Goal: Entertainment & Leisure: Browse casually

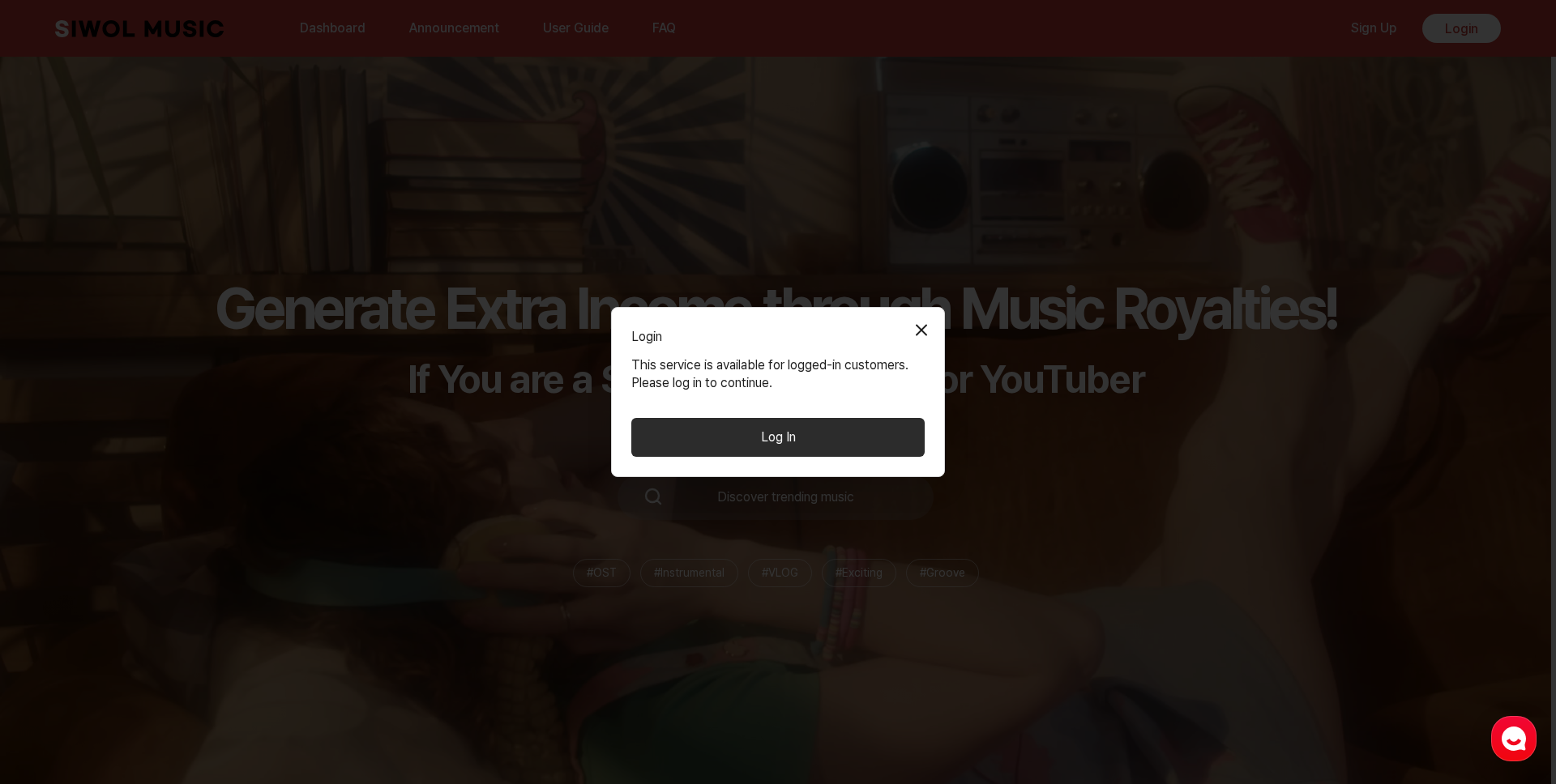
click at [814, 444] on button "Log In" at bounding box center [778, 438] width 293 height 39
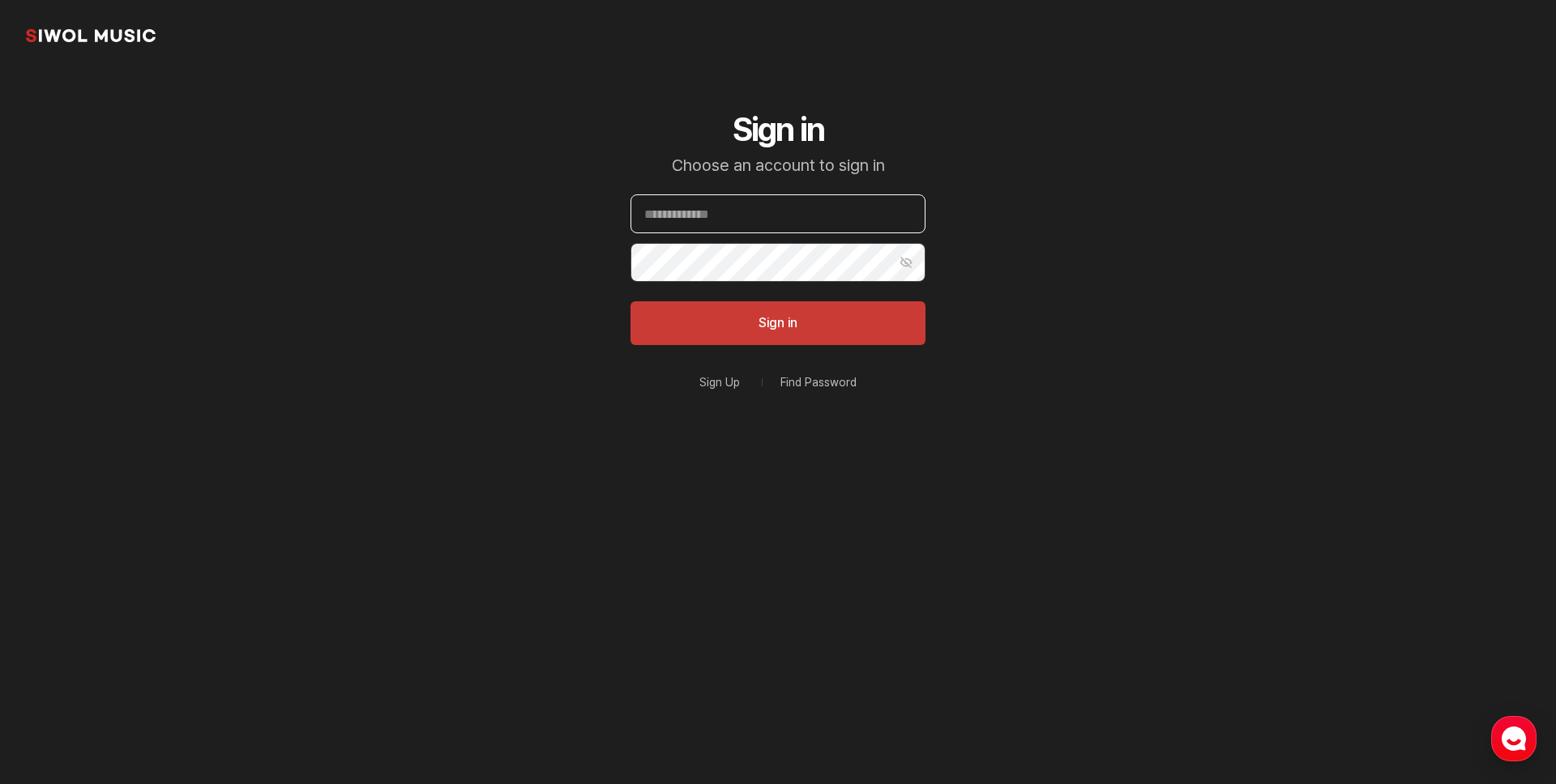
click at [723, 230] on input "Email" at bounding box center [778, 214] width 295 height 39
type input "**********"
click at [631, 302] on button "Sign in" at bounding box center [778, 324] width 295 height 44
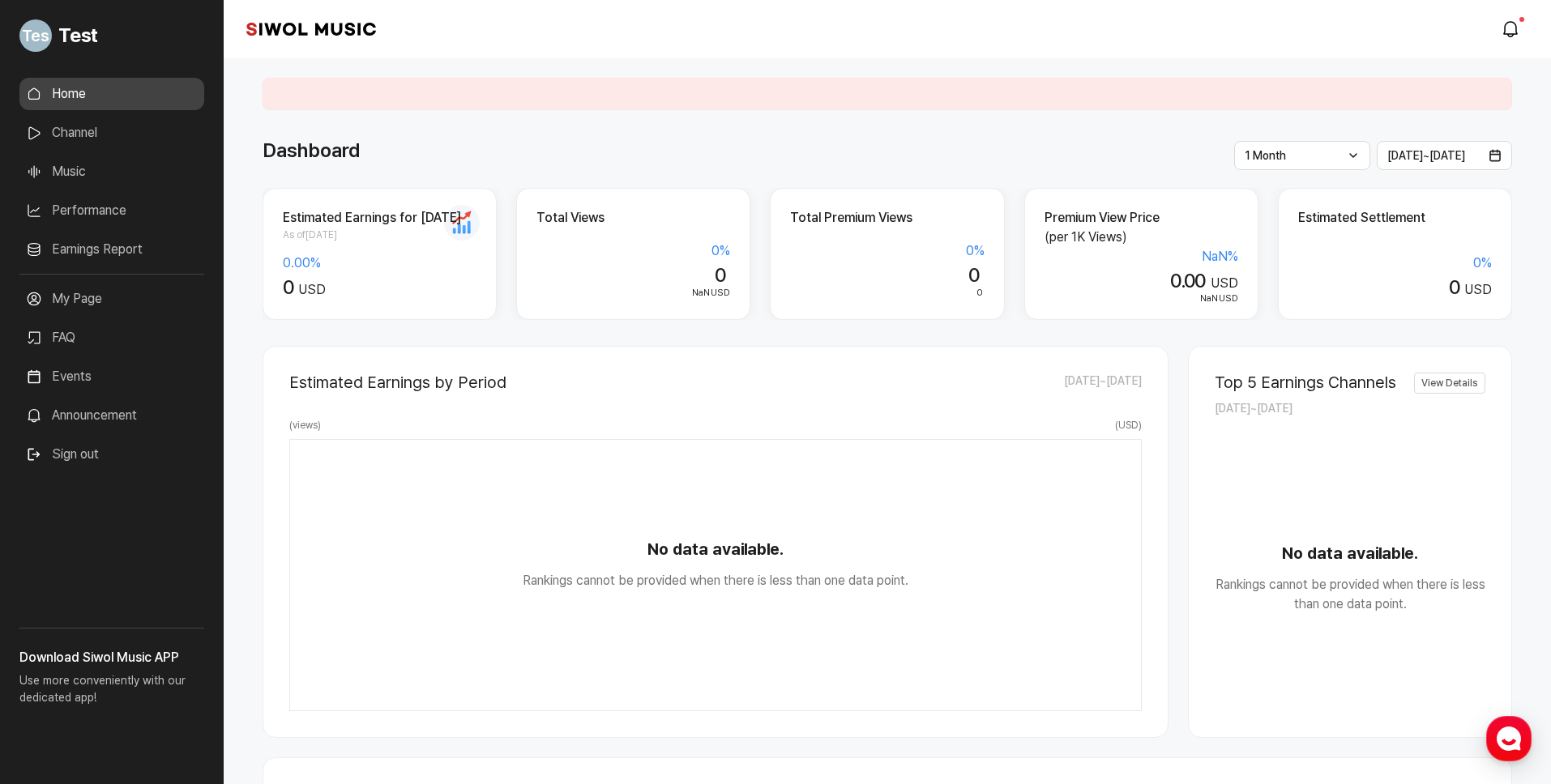
click at [105, 173] on link "Music" at bounding box center [112, 172] width 185 height 32
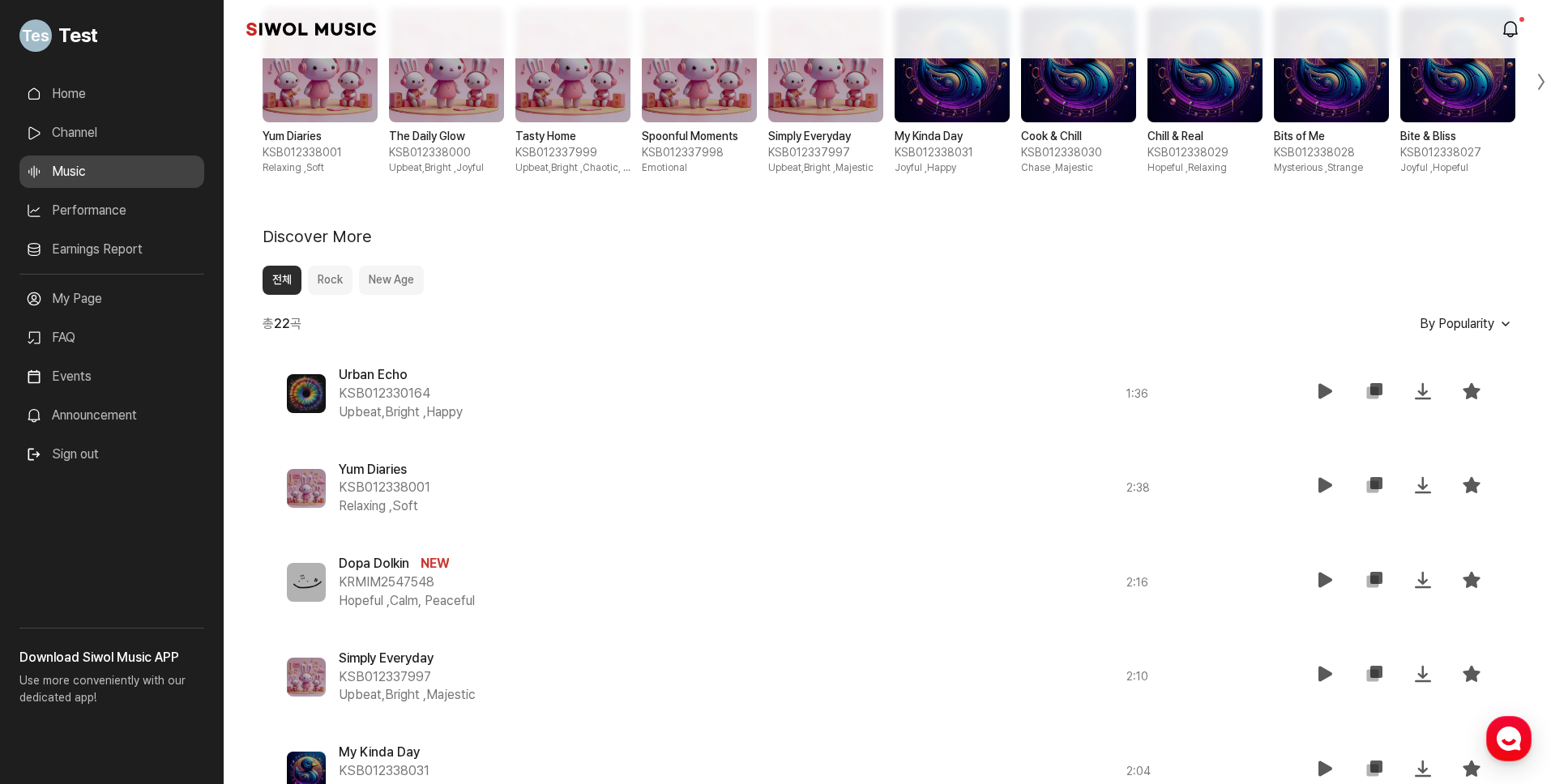
scroll to position [476, 0]
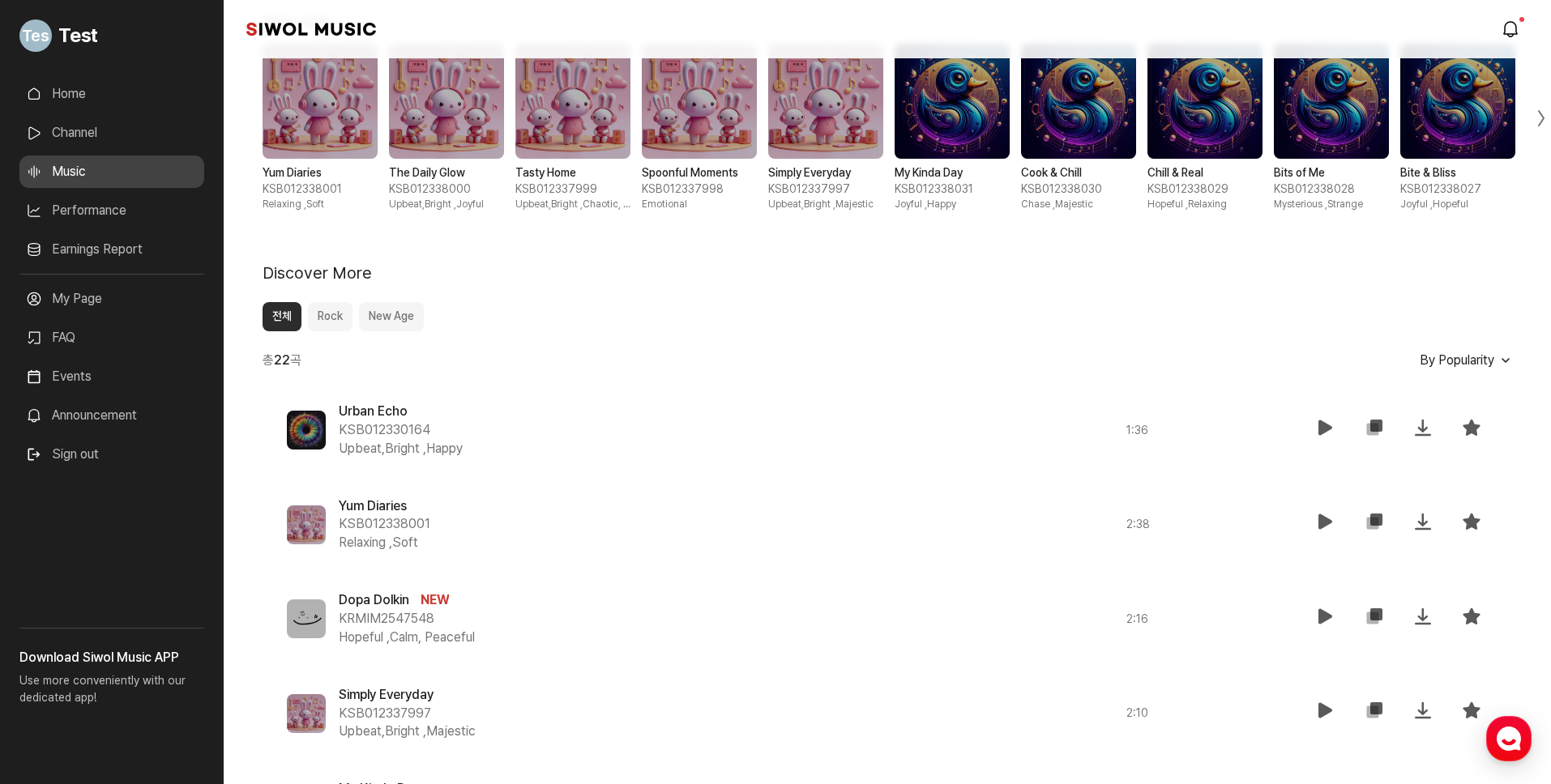
click at [1463, 361] on span "By Popularity" at bounding box center [1456, 360] width 74 height 15
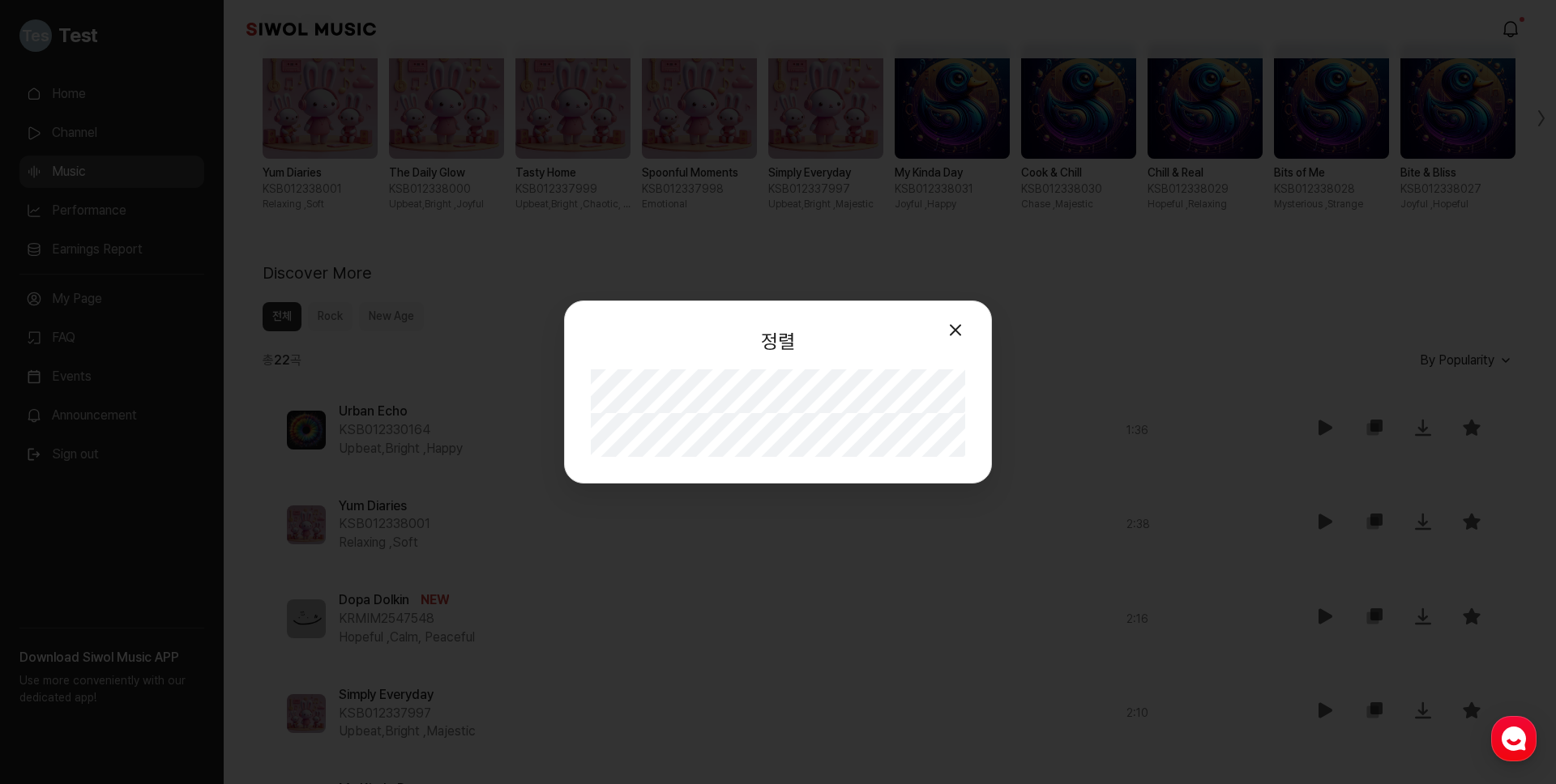
click at [964, 329] on button "모달 닫기" at bounding box center [955, 330] width 32 height 32
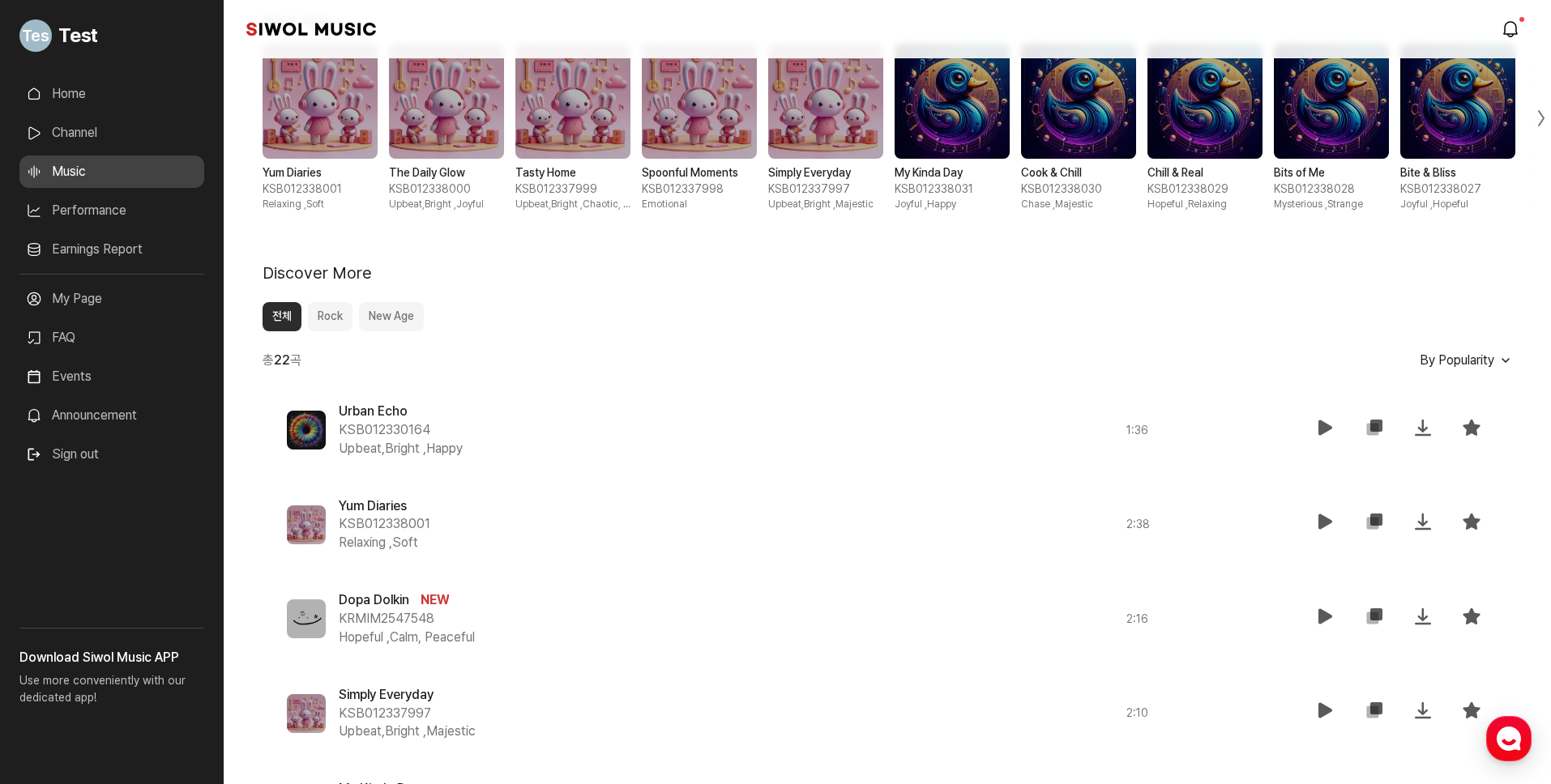
click at [1064, 253] on div "Rock Starlight Orbs KSB012330111 Upbeat,Bright , Energetic New Age Yum Diaries …" at bounding box center [887, 588] width 1249 height 1606
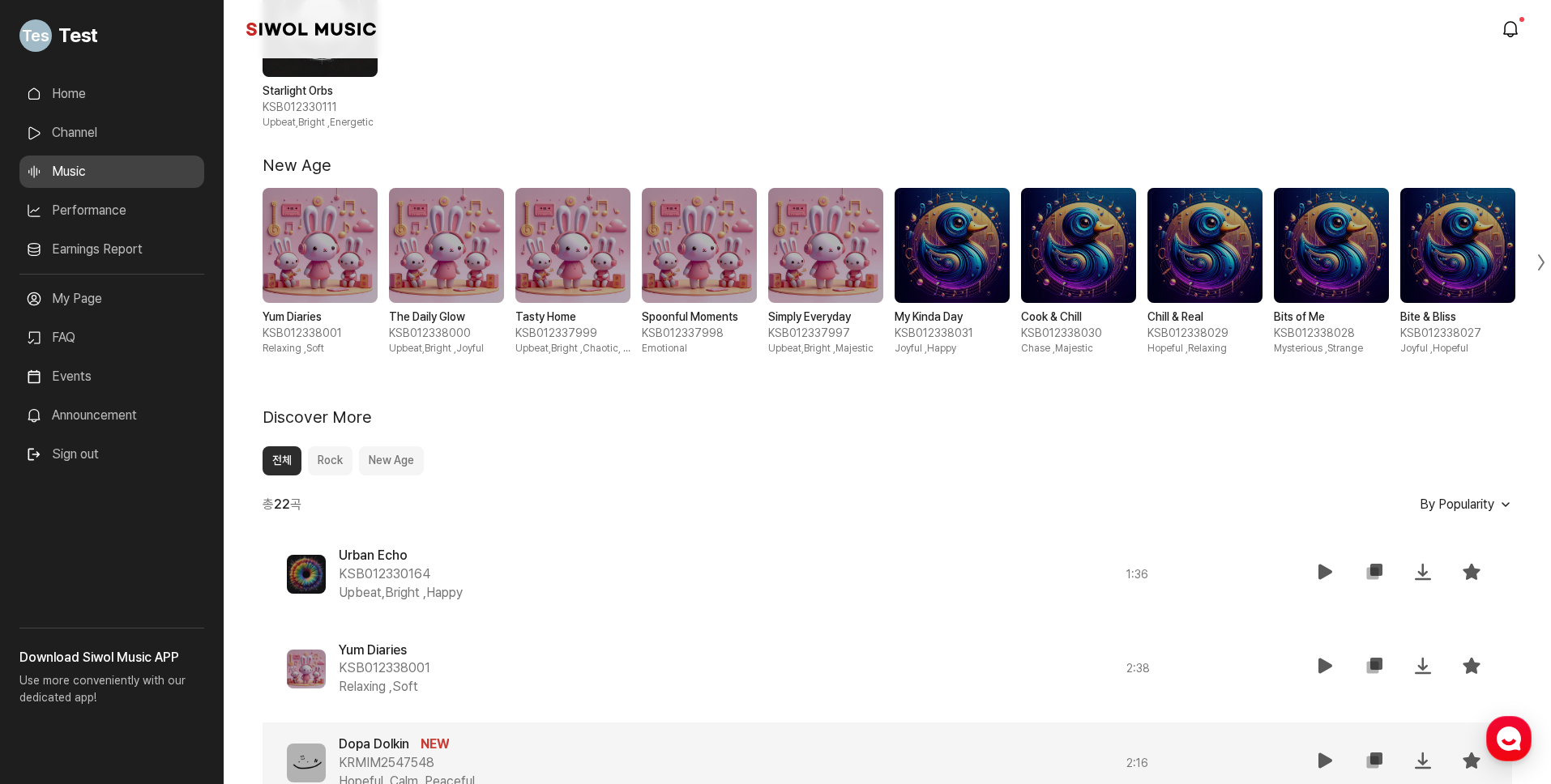
scroll to position [530, 0]
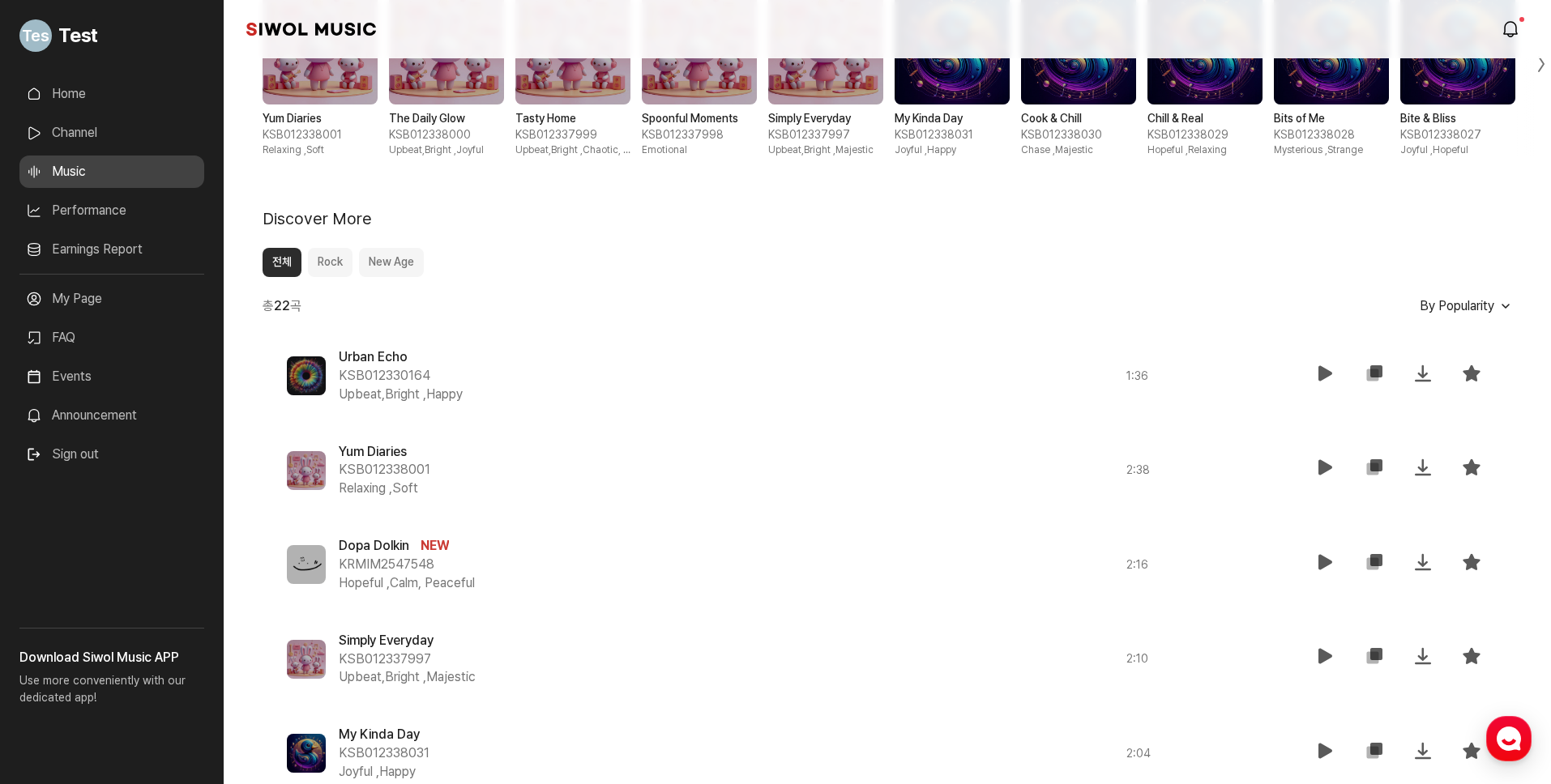
click at [1483, 307] on span "By Popularity" at bounding box center [1456, 306] width 74 height 15
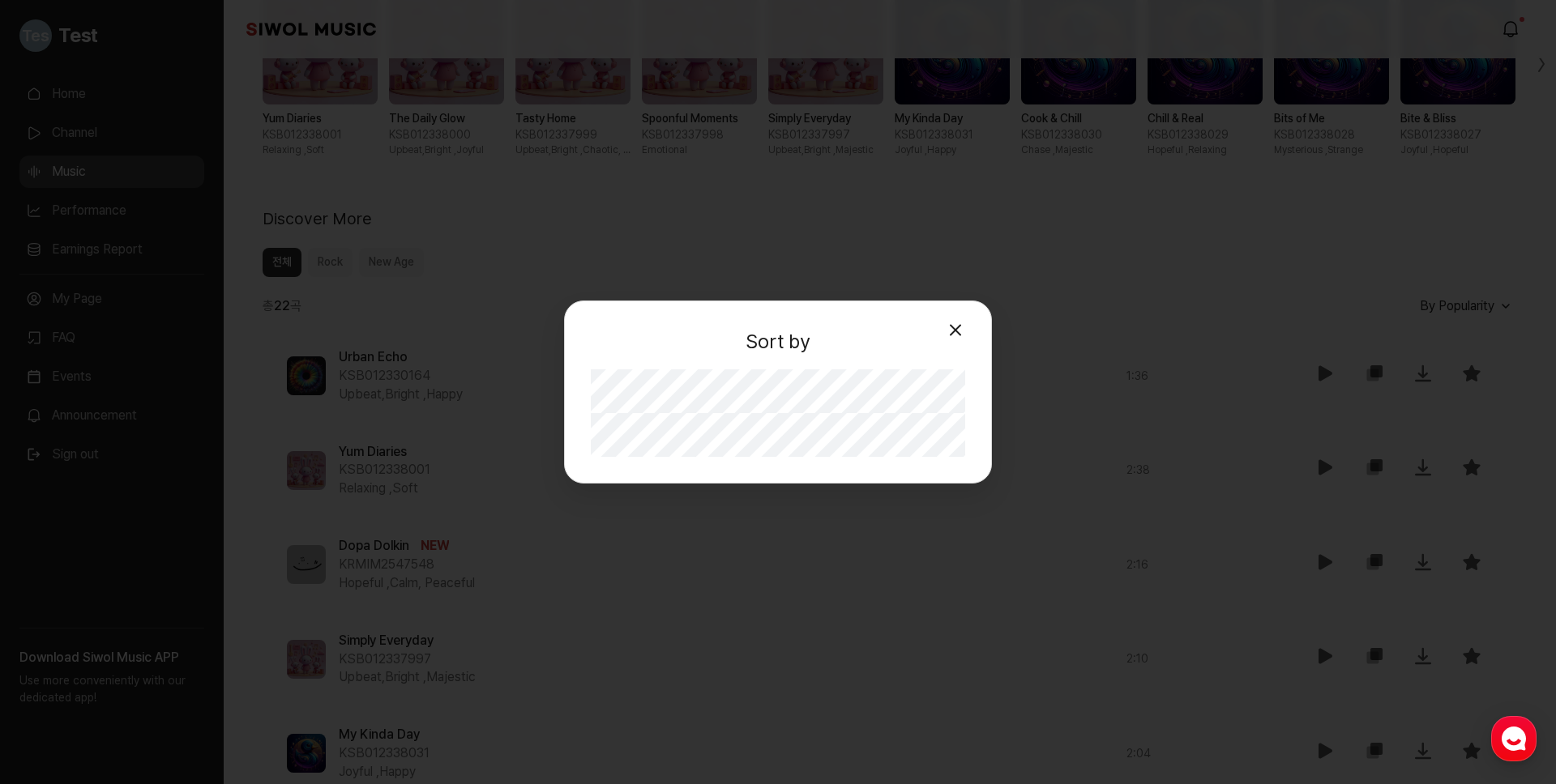
click at [961, 330] on button "Close modal" at bounding box center [955, 330] width 32 height 32
